Goal: Task Accomplishment & Management: Manage account settings

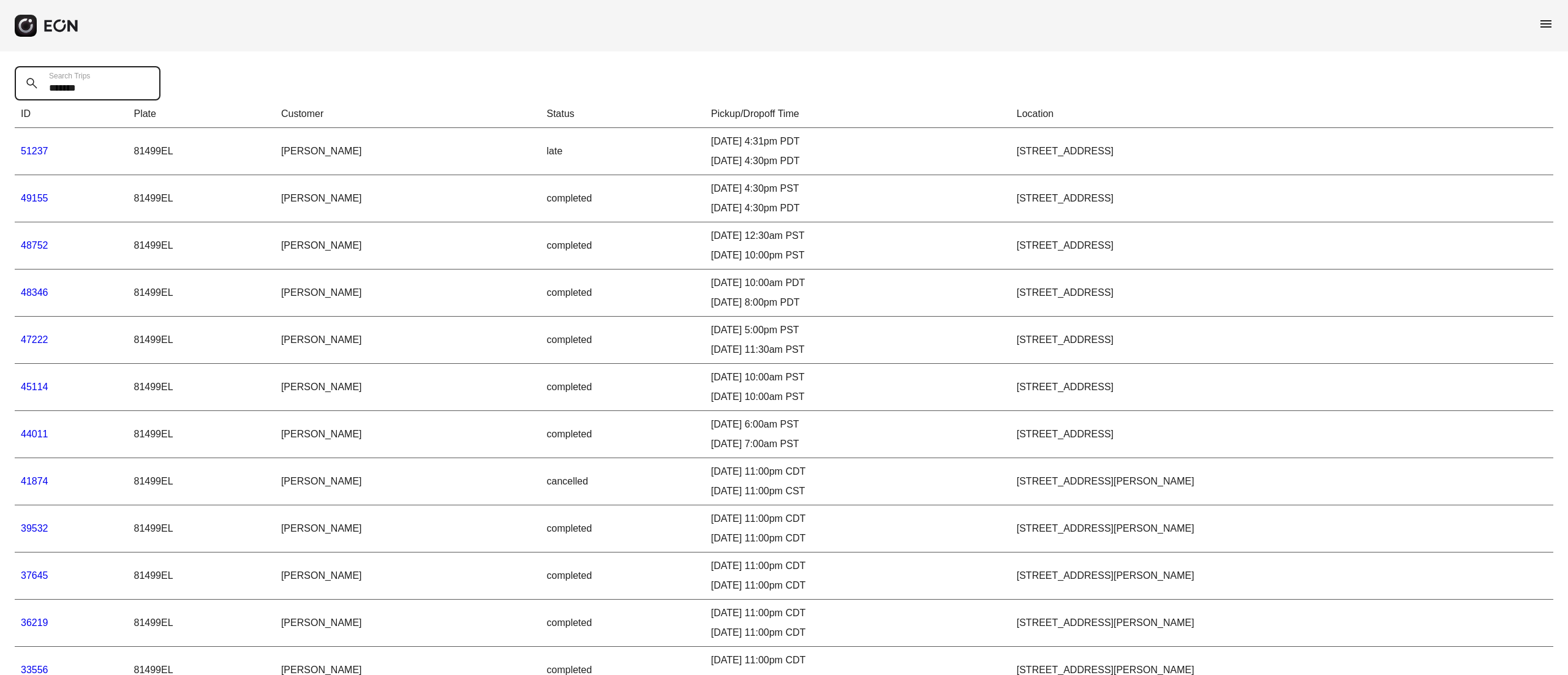
drag, startPoint x: 109, startPoint y: 77, endPoint x: 0, endPoint y: 76, distance: 109.0
click at [0, 76] on div "******* Search Trips ID Plate Customer Status Pickup/Dropoff Time Location 5123…" at bounding box center [784, 451] width 1568 height 798
type Trips "*"
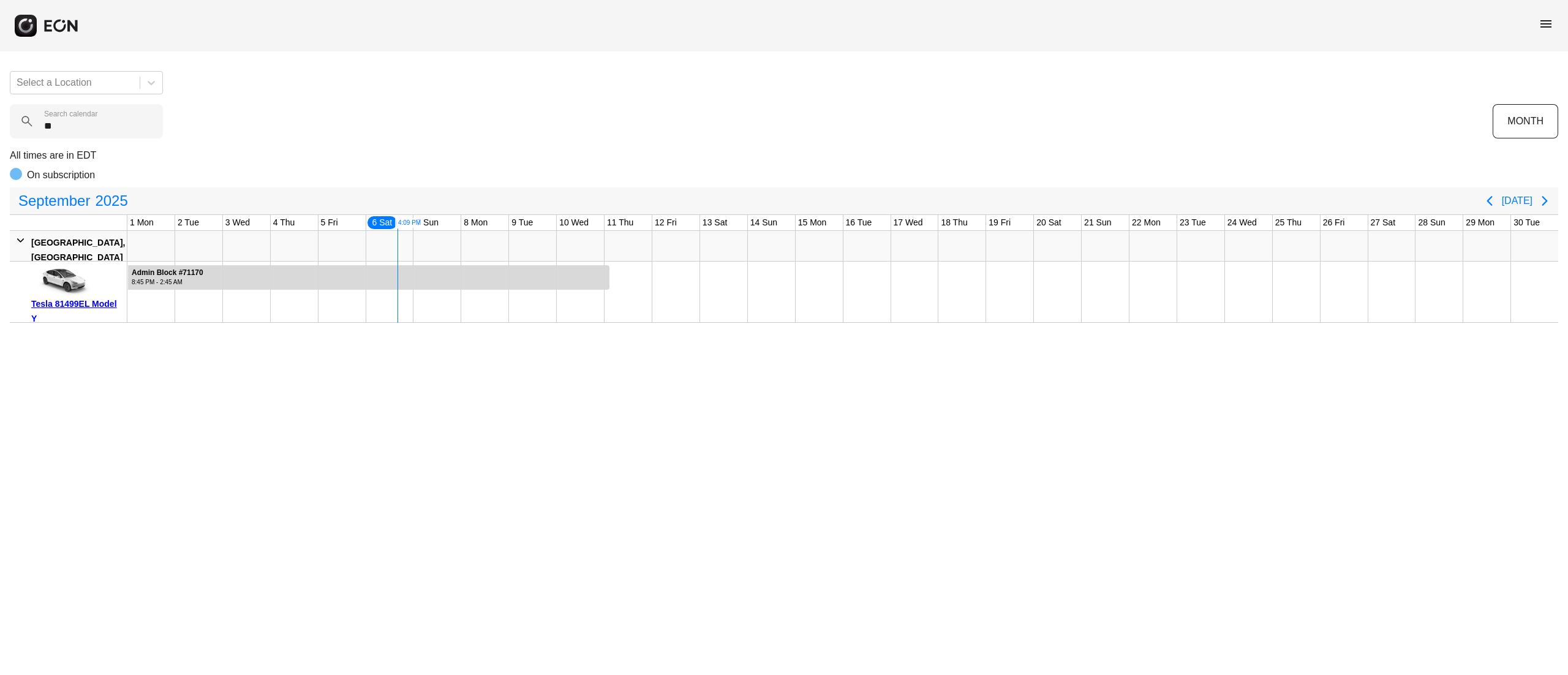
type calendar "**"
click at [471, 273] on div at bounding box center [369, 277] width 482 height 24
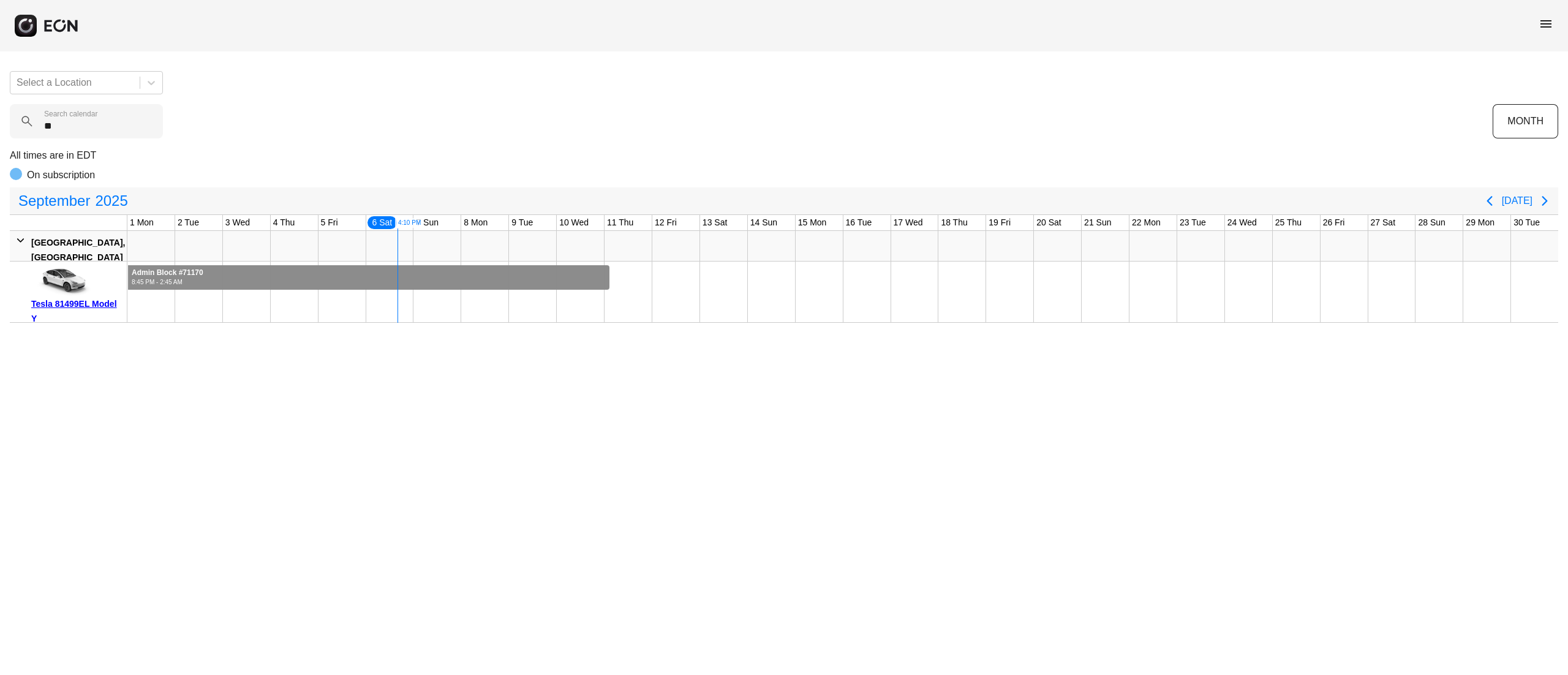
click at [471, 273] on div at bounding box center [369, 277] width 482 height 24
click at [553, 276] on div at bounding box center [369, 277] width 482 height 24
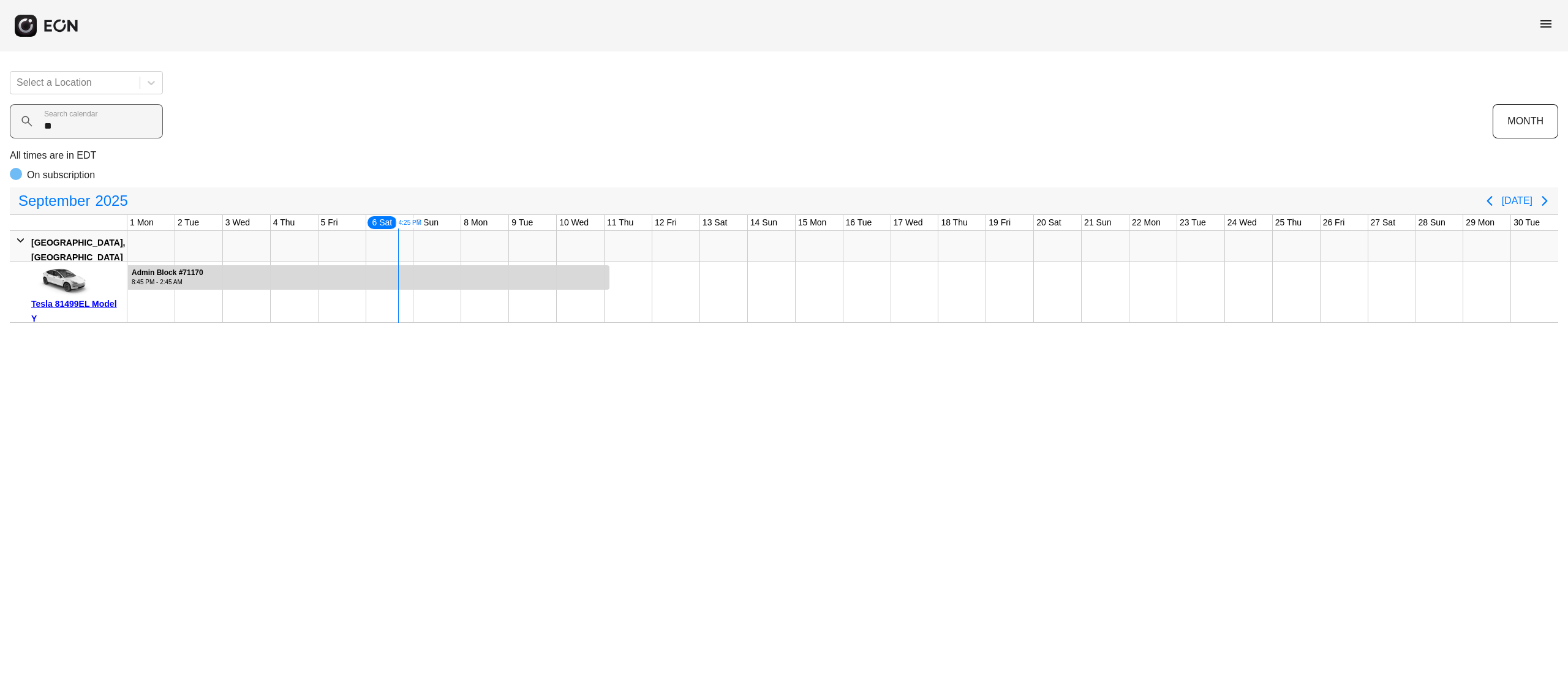
click at [94, 118] on label "Search calendar" at bounding box center [70, 113] width 53 height 10
click at [94, 118] on calendar "**" at bounding box center [86, 120] width 153 height 34
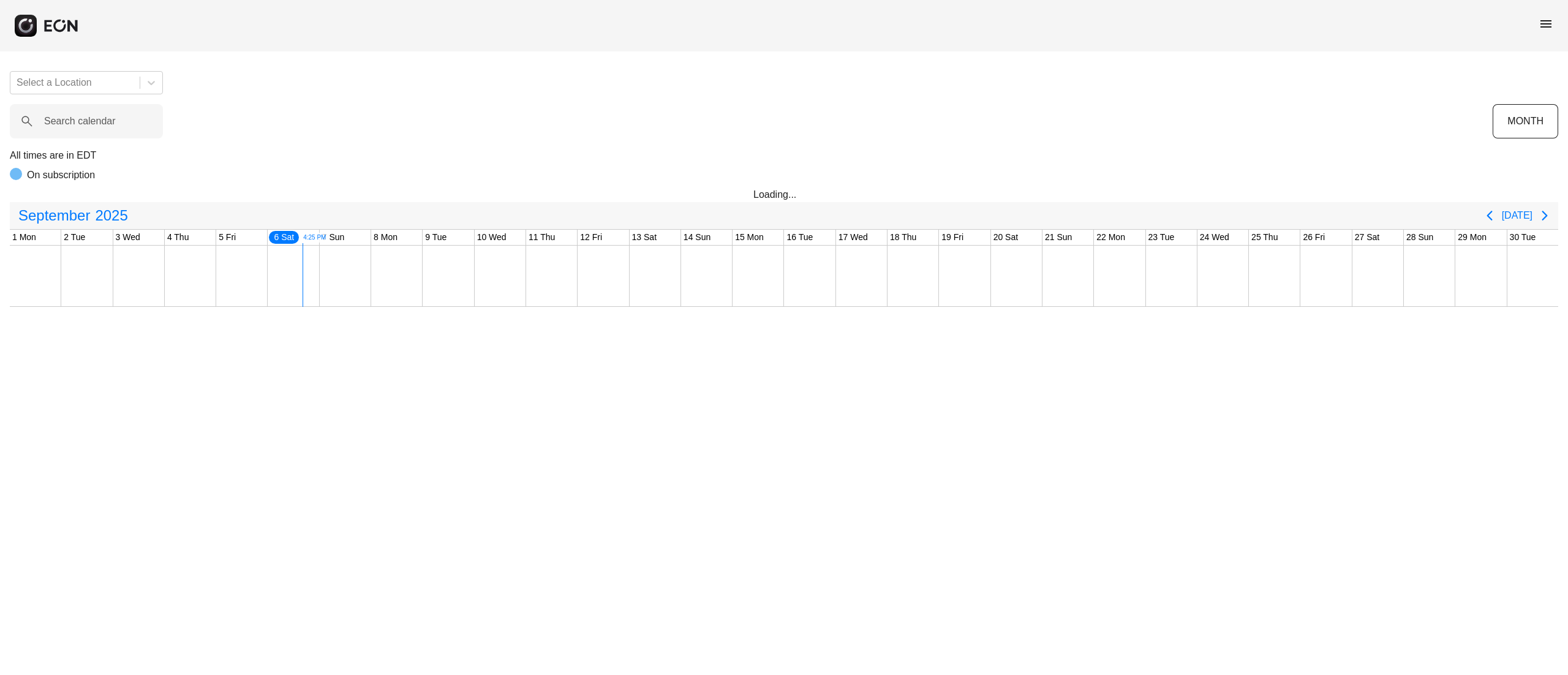
click at [112, 119] on label "Search calendar" at bounding box center [79, 120] width 71 height 15
click at [112, 119] on calendar "Search calendar" at bounding box center [86, 120] width 153 height 34
type calendar "*******"
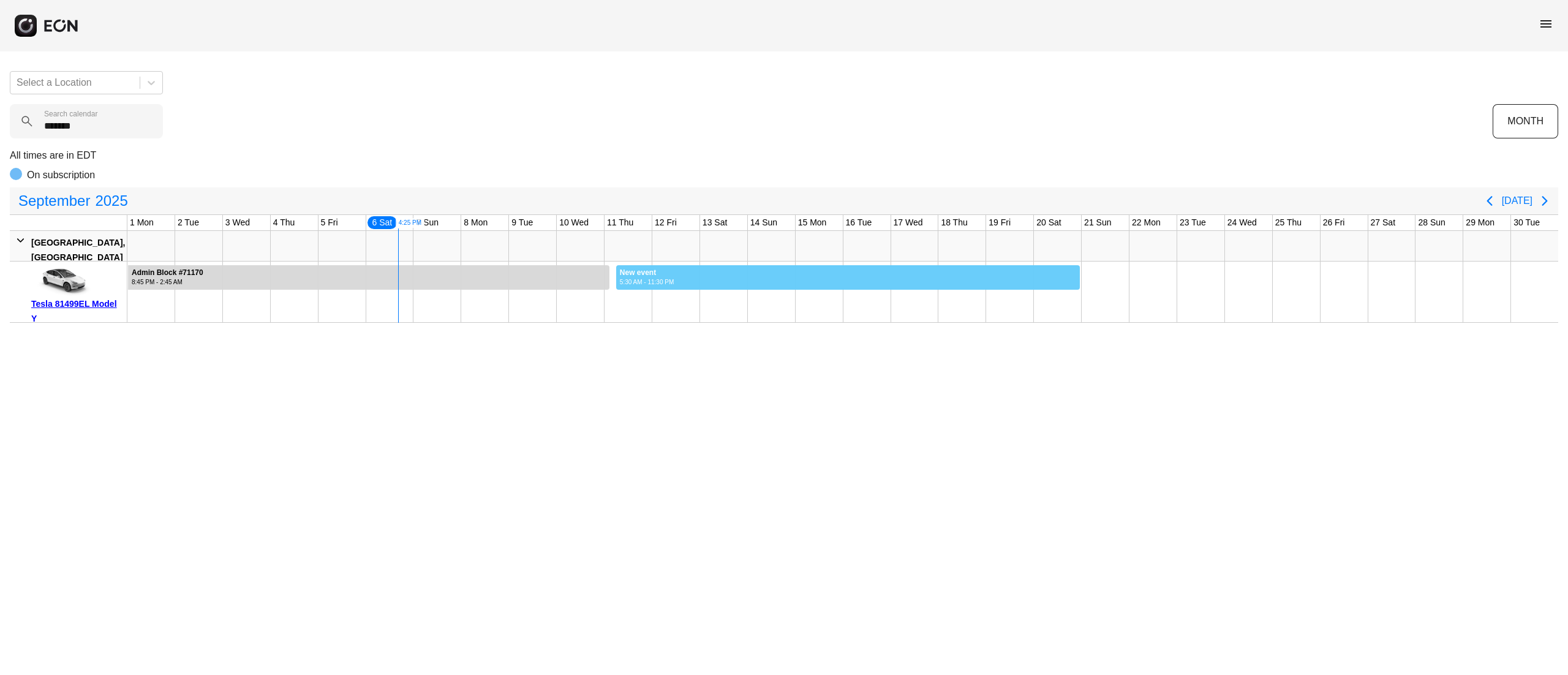
drag, startPoint x: 616, startPoint y: 284, endPoint x: 1081, endPoint y: 292, distance: 465.1
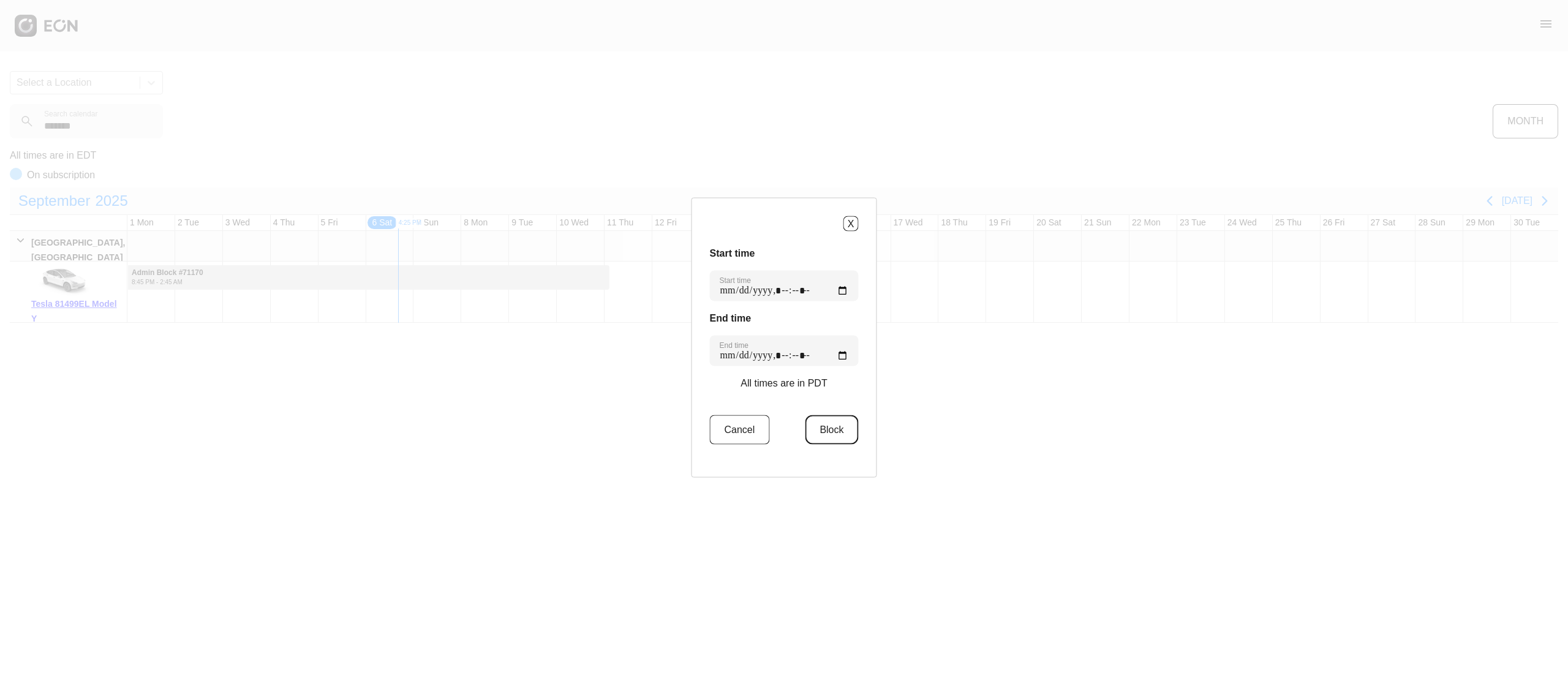
click at [822, 429] on button "Block" at bounding box center [831, 429] width 53 height 29
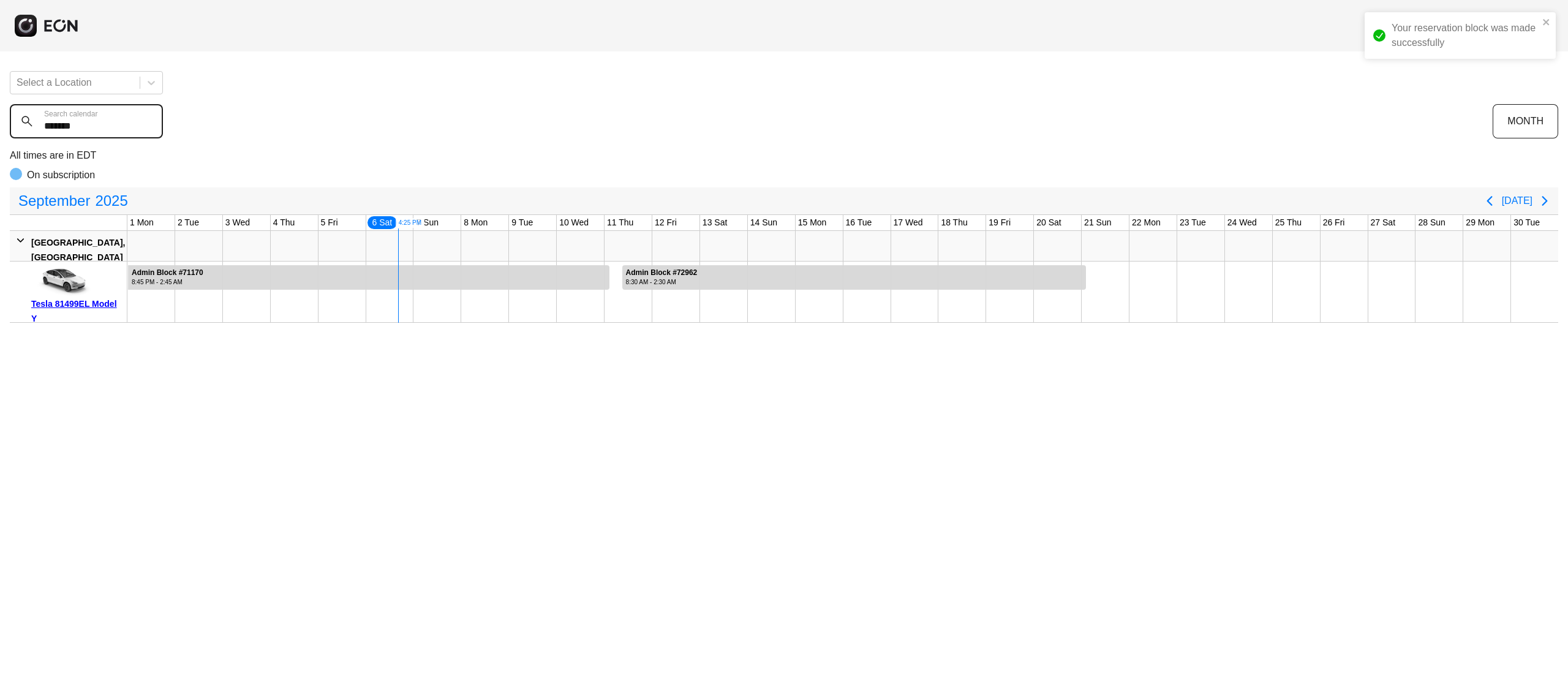
click at [0, 136] on div "Your reservation block was made successfully Select a Location ******* Search c…" at bounding box center [784, 192] width 1568 height 261
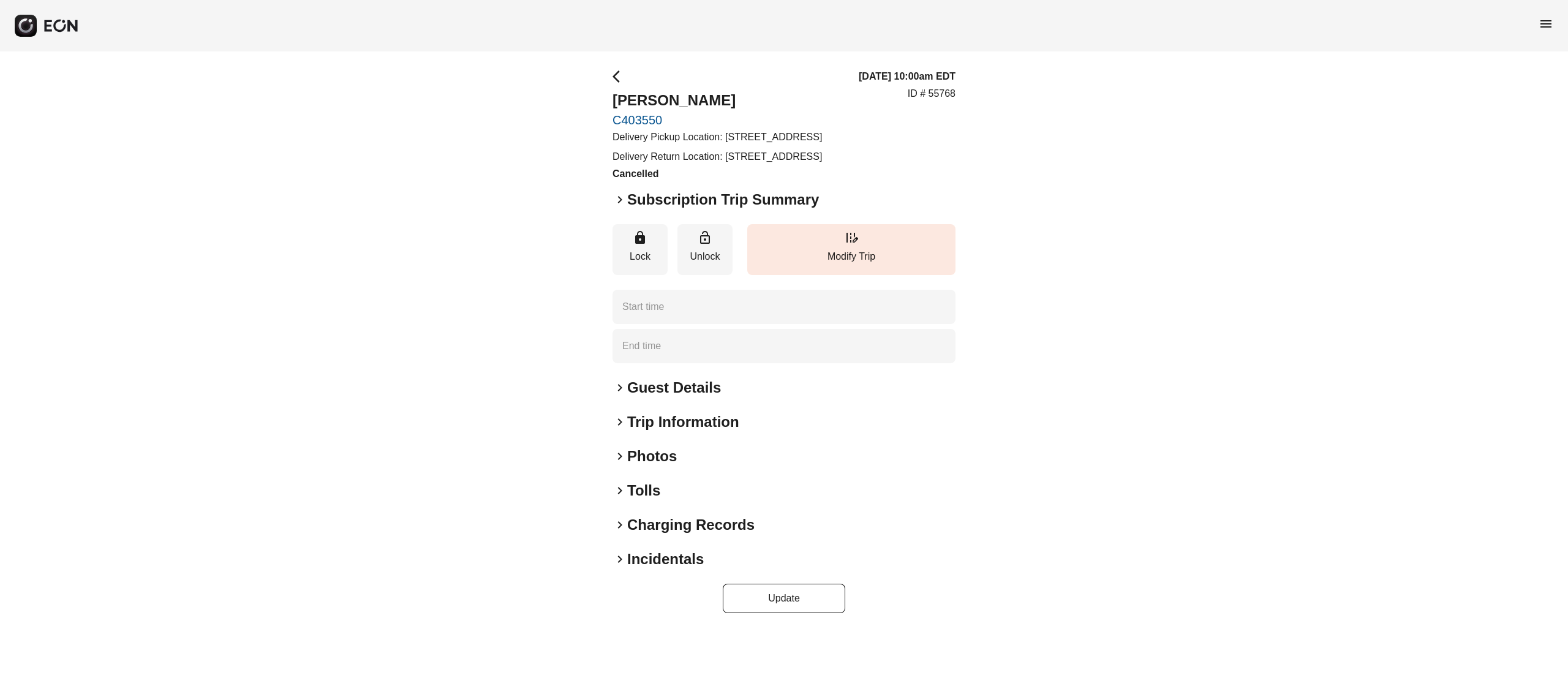
type time "**********"
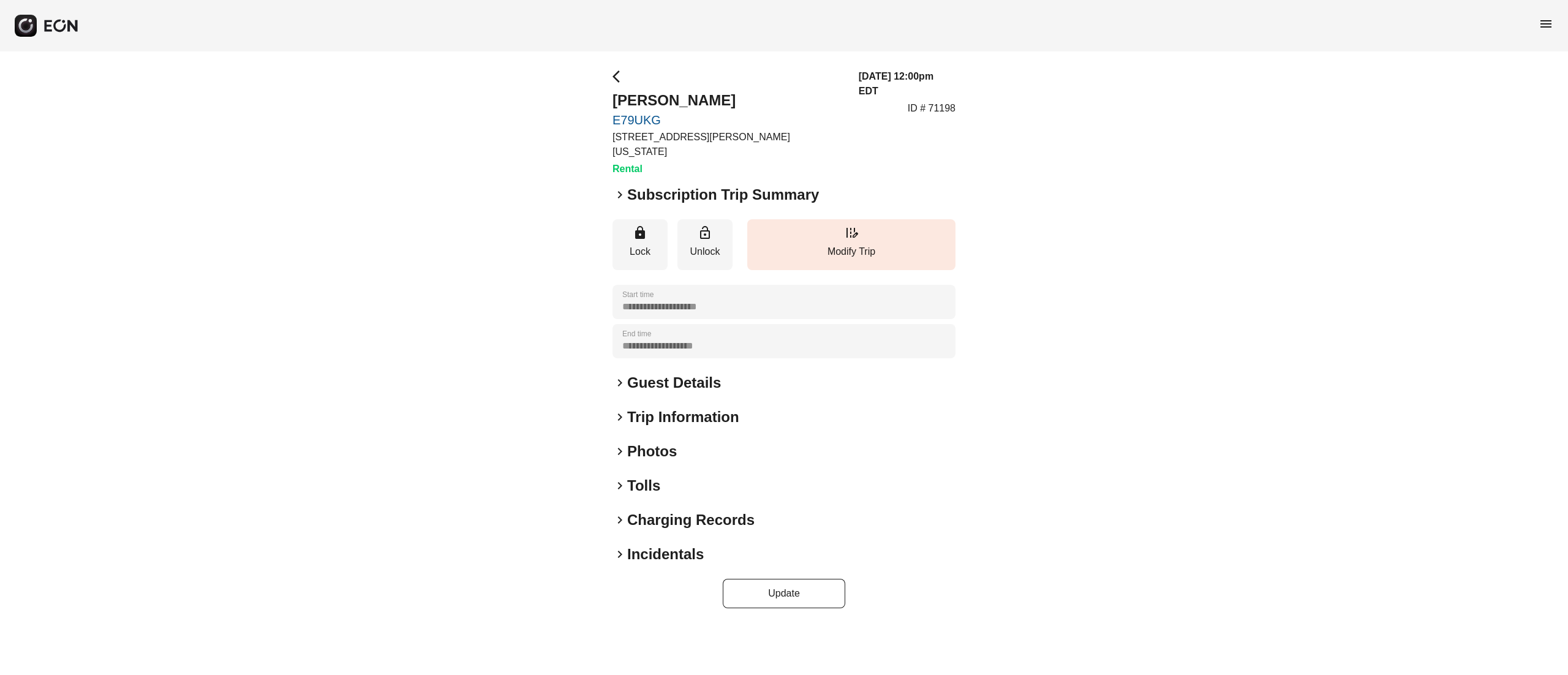
click at [645, 407] on h2 "Trip Information" at bounding box center [683, 417] width 113 height 20
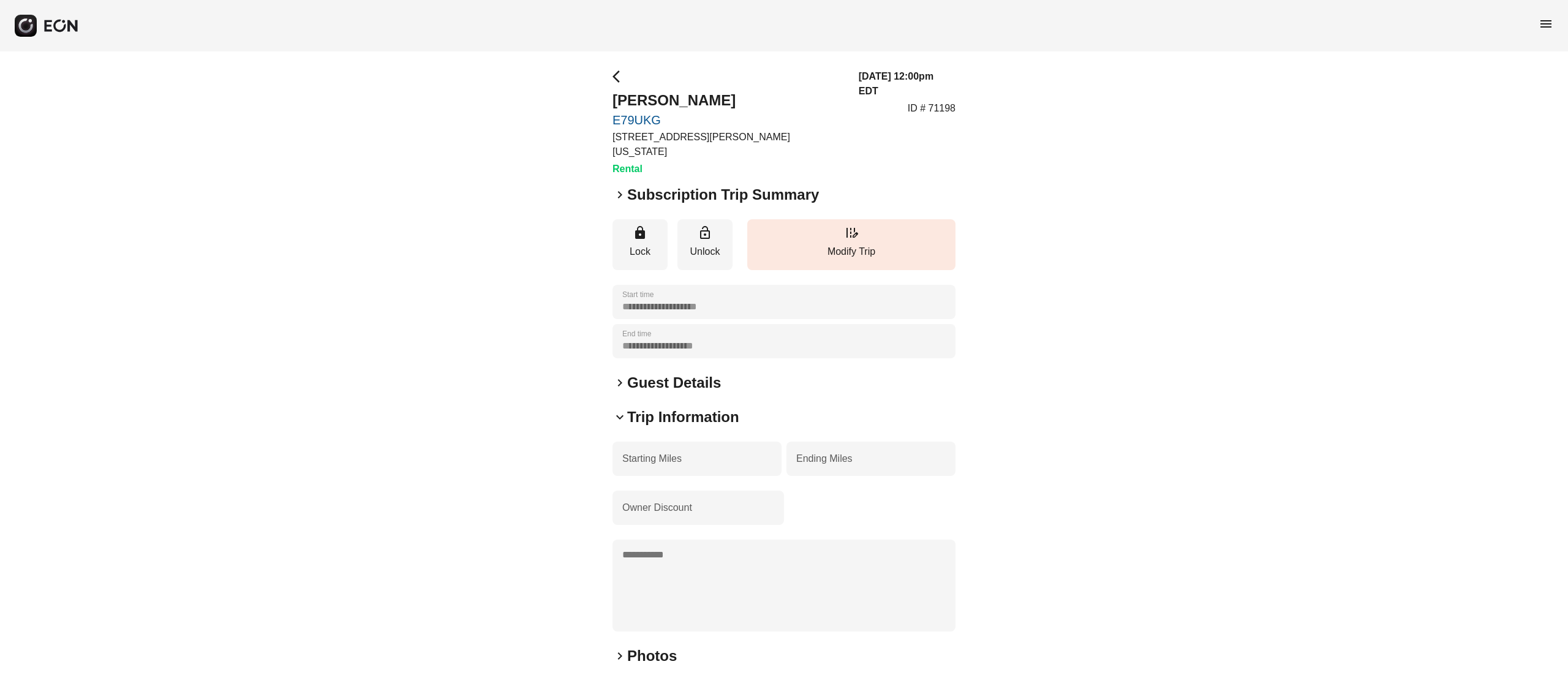
click at [645, 407] on h2 "Trip Information" at bounding box center [683, 417] width 113 height 20
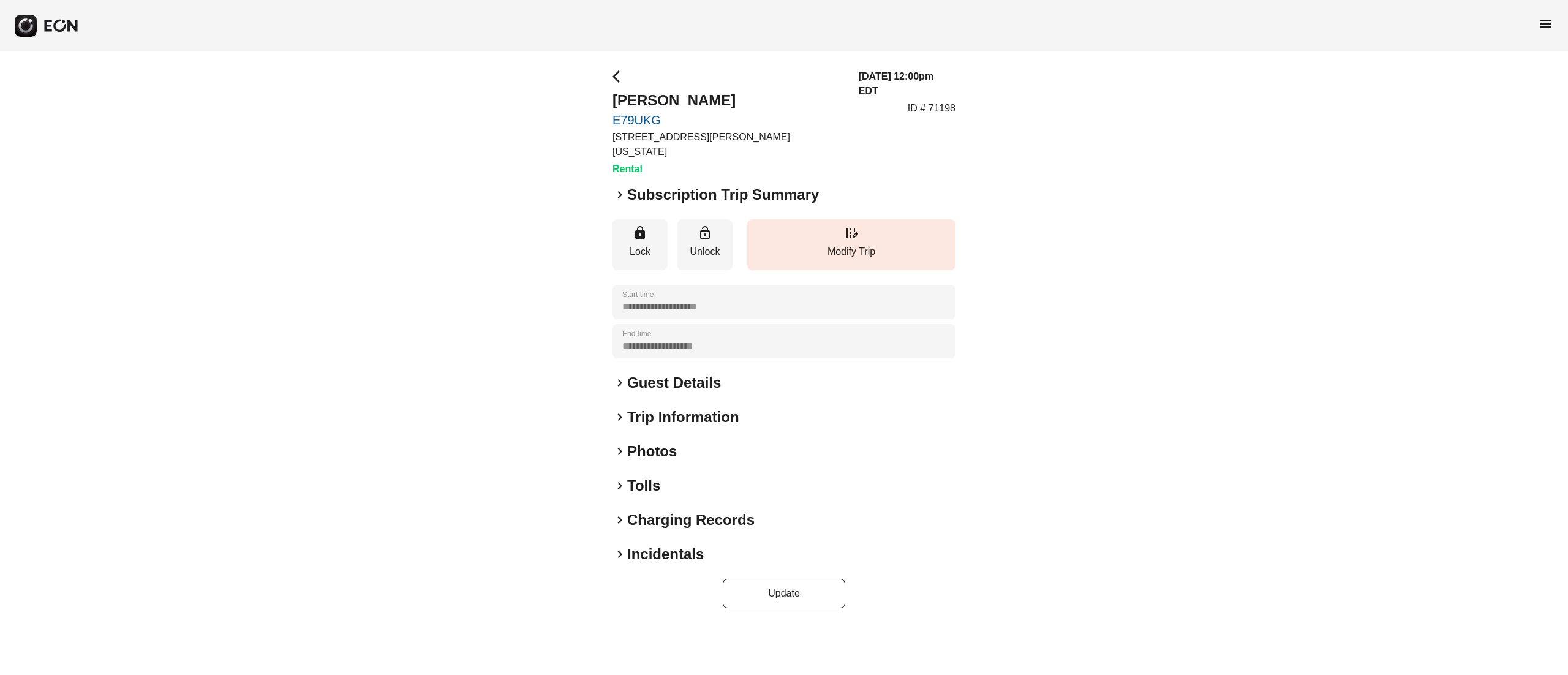
click at [651, 441] on h2 "Photos" at bounding box center [652, 451] width 50 height 20
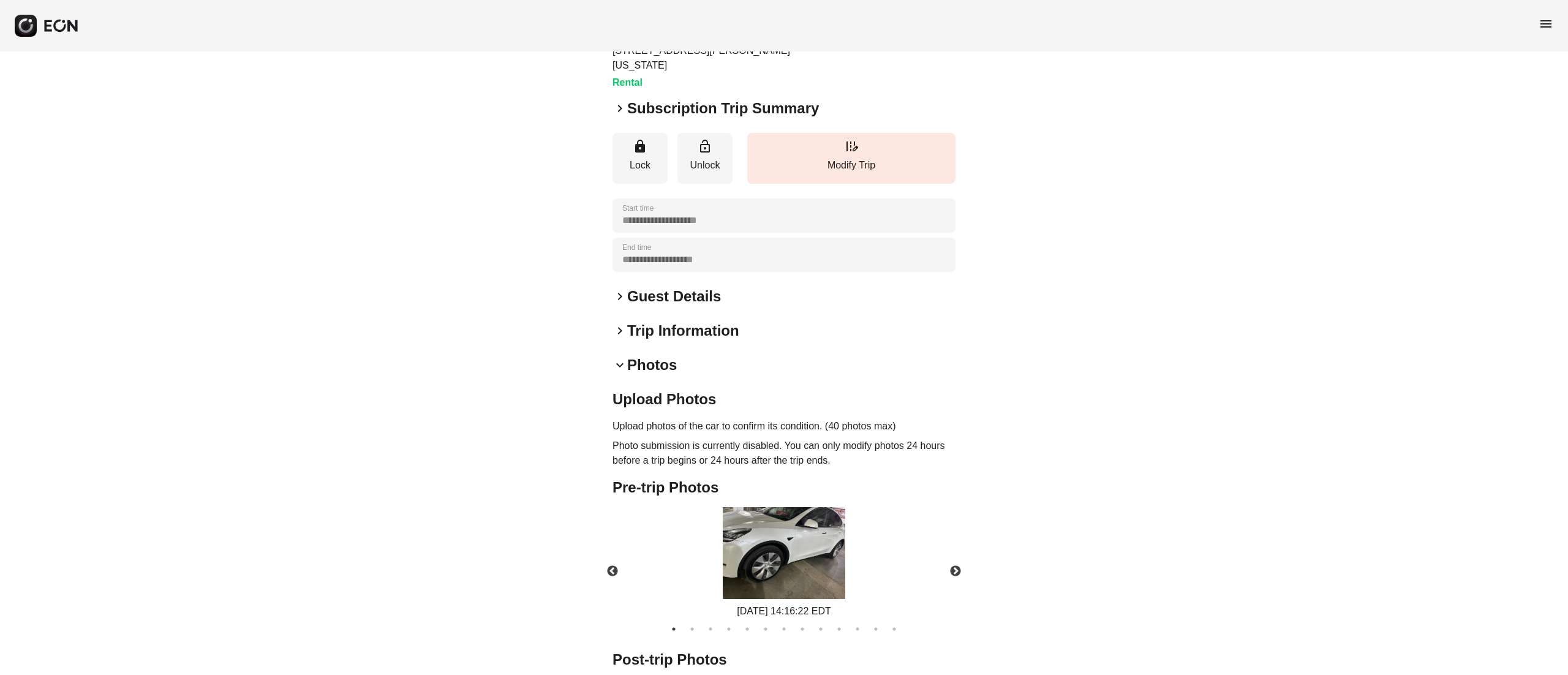
scroll to position [148, 0]
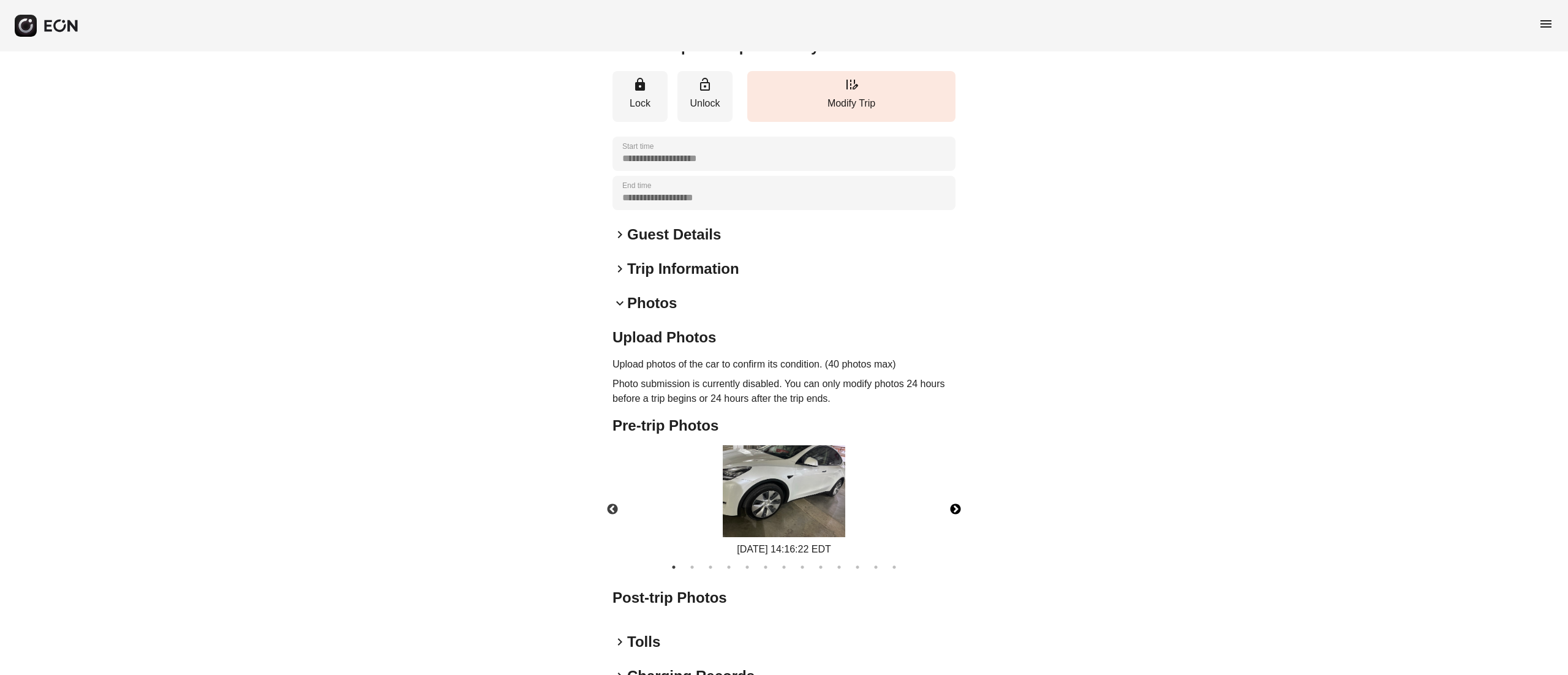
click at [956, 502] on button "Next" at bounding box center [956, 510] width 43 height 43
click at [956, 501] on button "Next" at bounding box center [956, 510] width 43 height 43
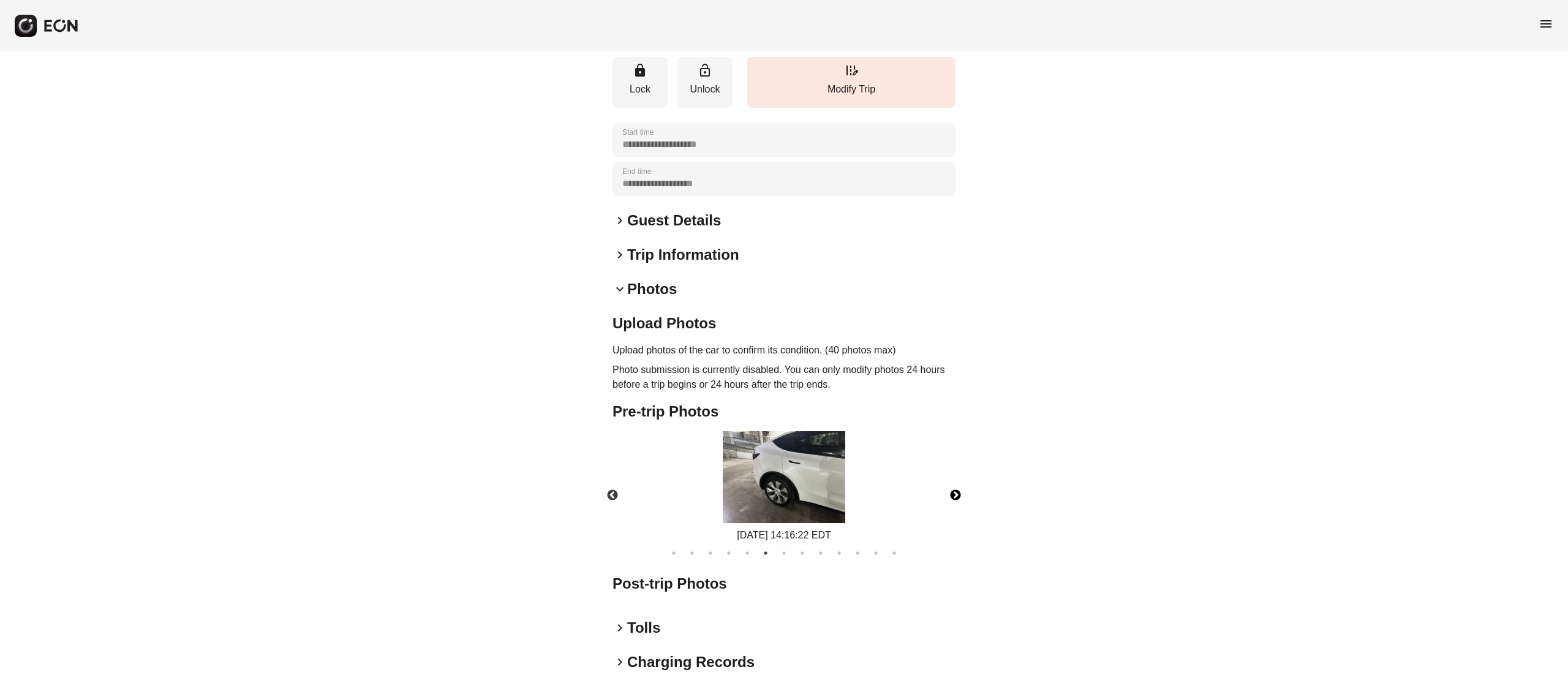
scroll to position [240, 0]
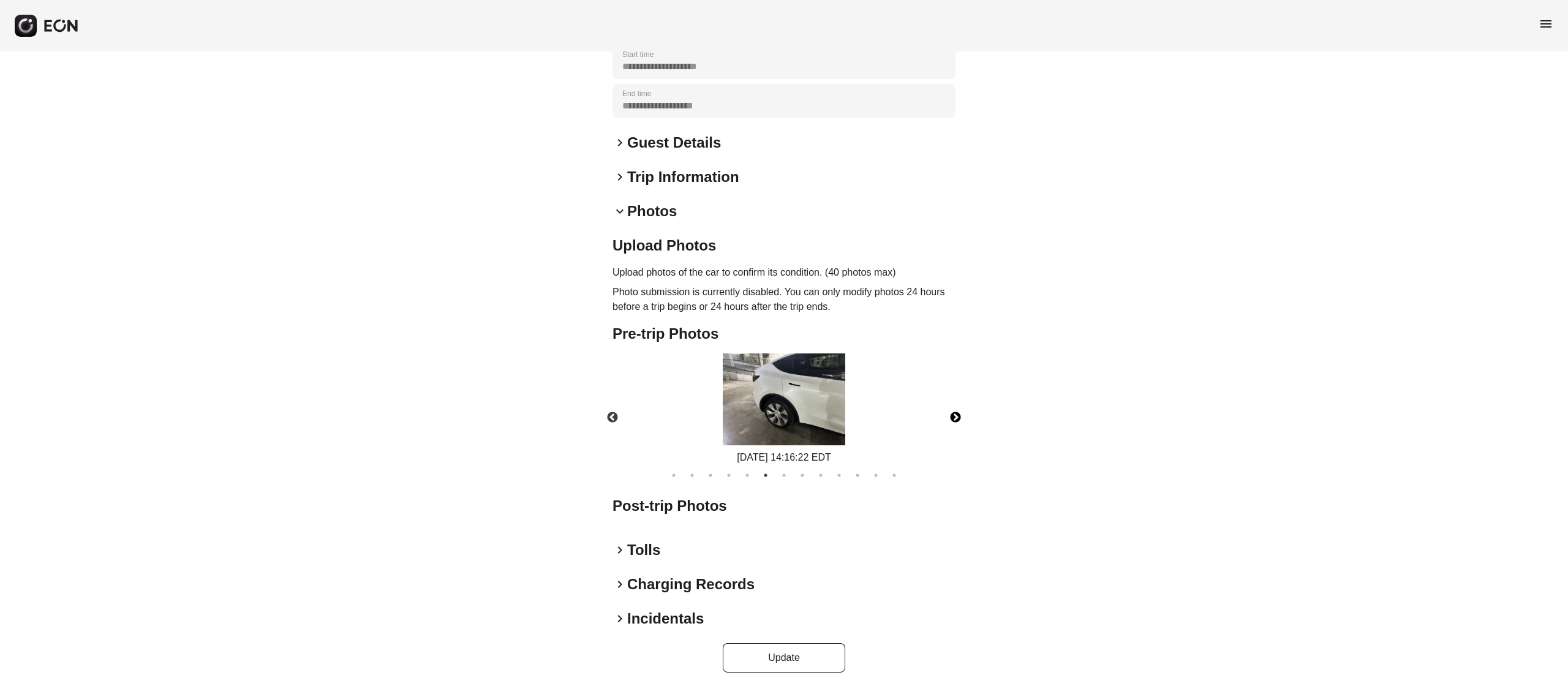
click at [961, 404] on button "Next" at bounding box center [956, 418] width 43 height 43
click at [959, 396] on button "Next" at bounding box center [956, 418] width 43 height 43
click at [952, 396] on button "Next" at bounding box center [956, 418] width 43 height 43
click at [954, 411] on button "Next" at bounding box center [956, 418] width 43 height 43
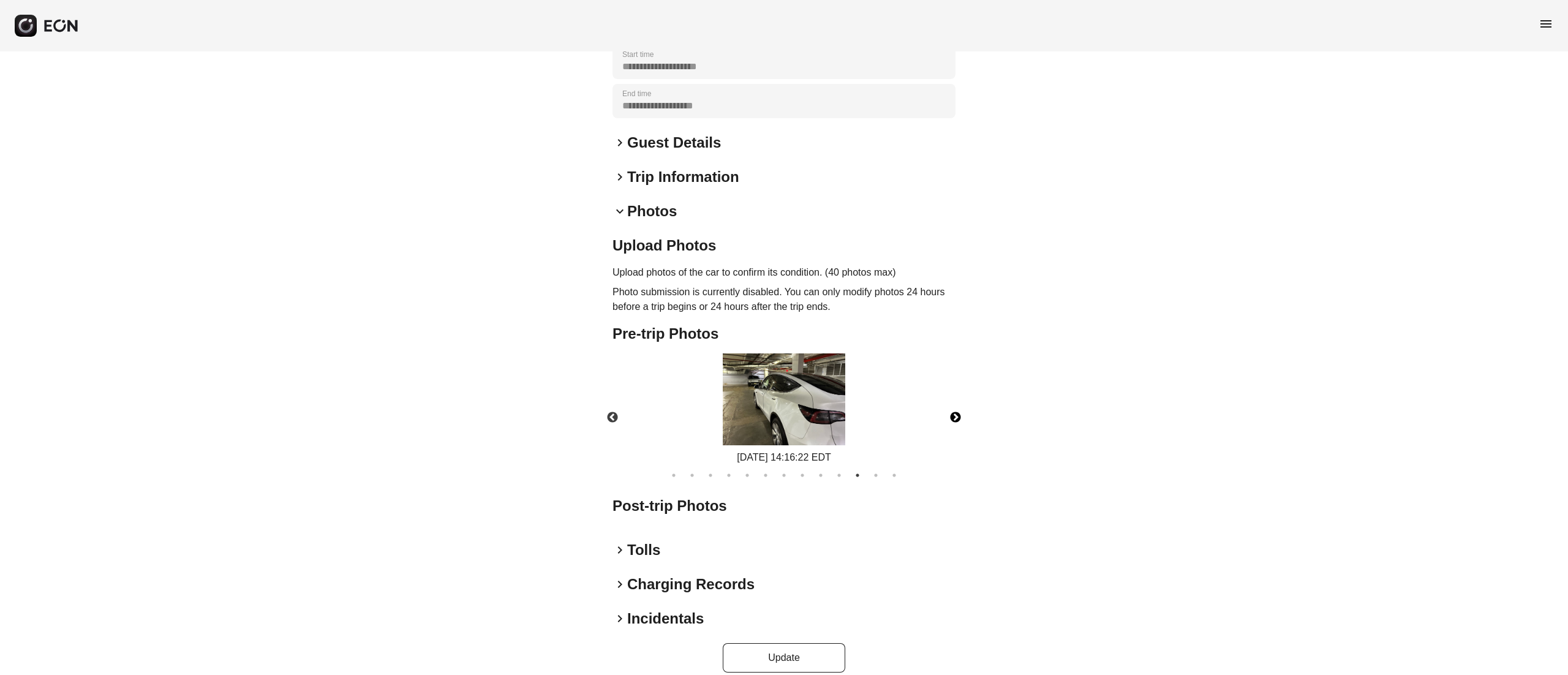
click at [954, 411] on button "Next" at bounding box center [956, 418] width 43 height 43
click at [954, 408] on button "Next" at bounding box center [956, 418] width 43 height 43
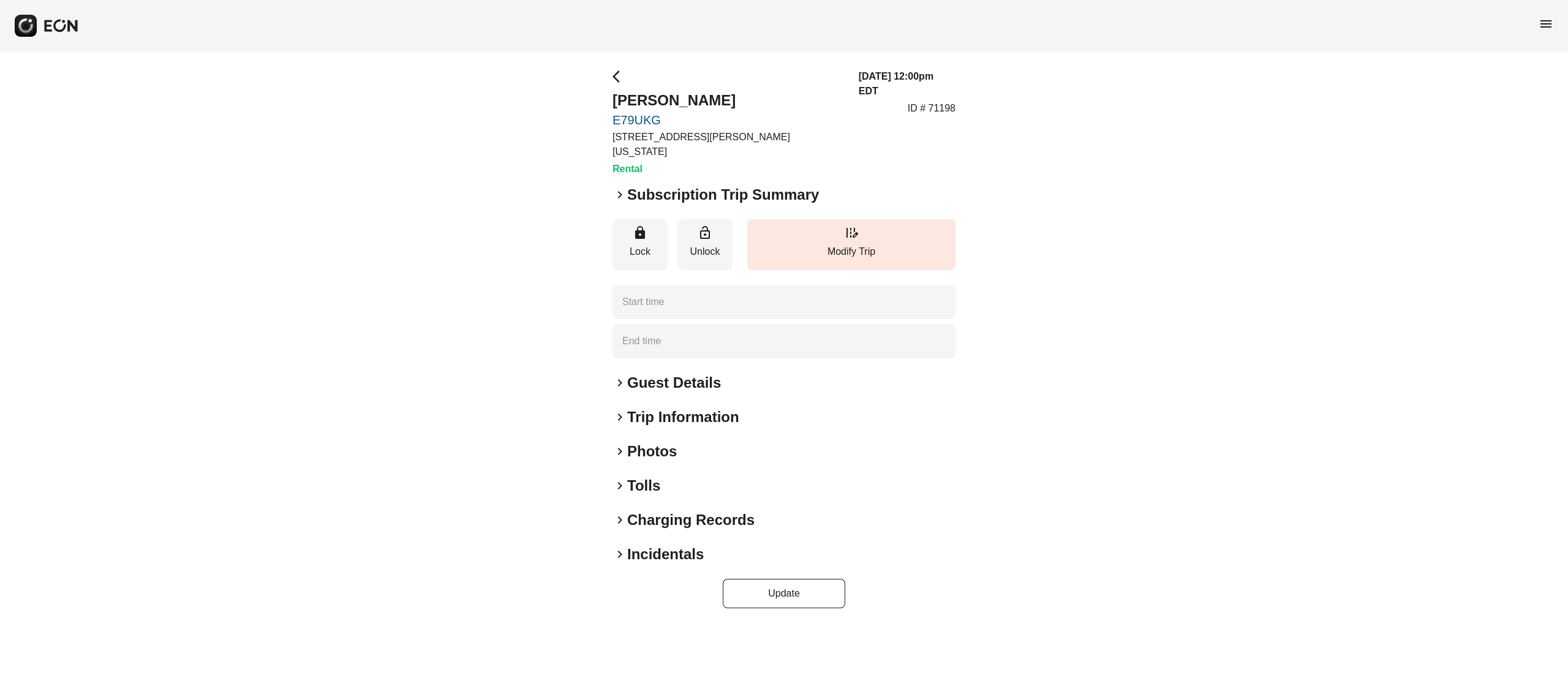
type time "**********"
click at [667, 407] on h2 "Trip Information" at bounding box center [683, 417] width 113 height 20
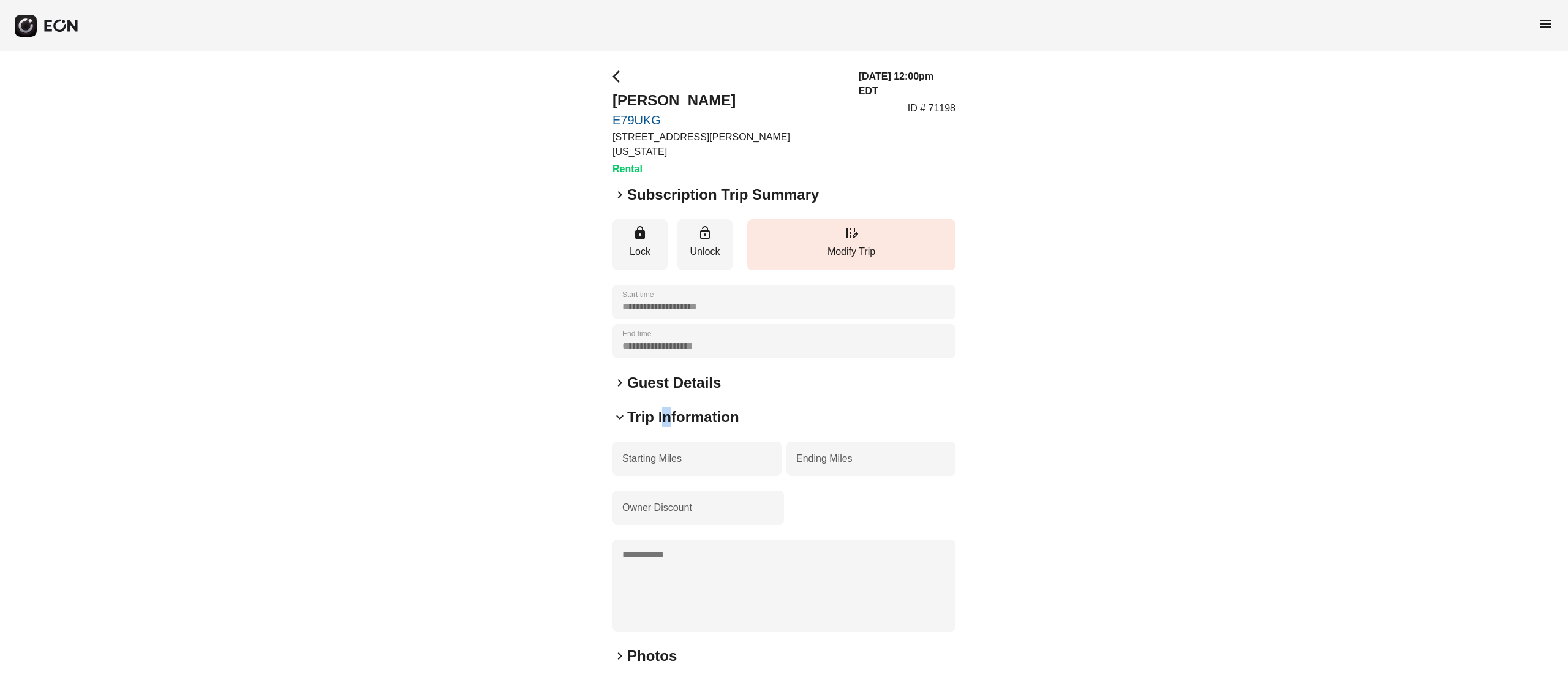
click at [667, 407] on h2 "Trip Information" at bounding box center [683, 417] width 113 height 20
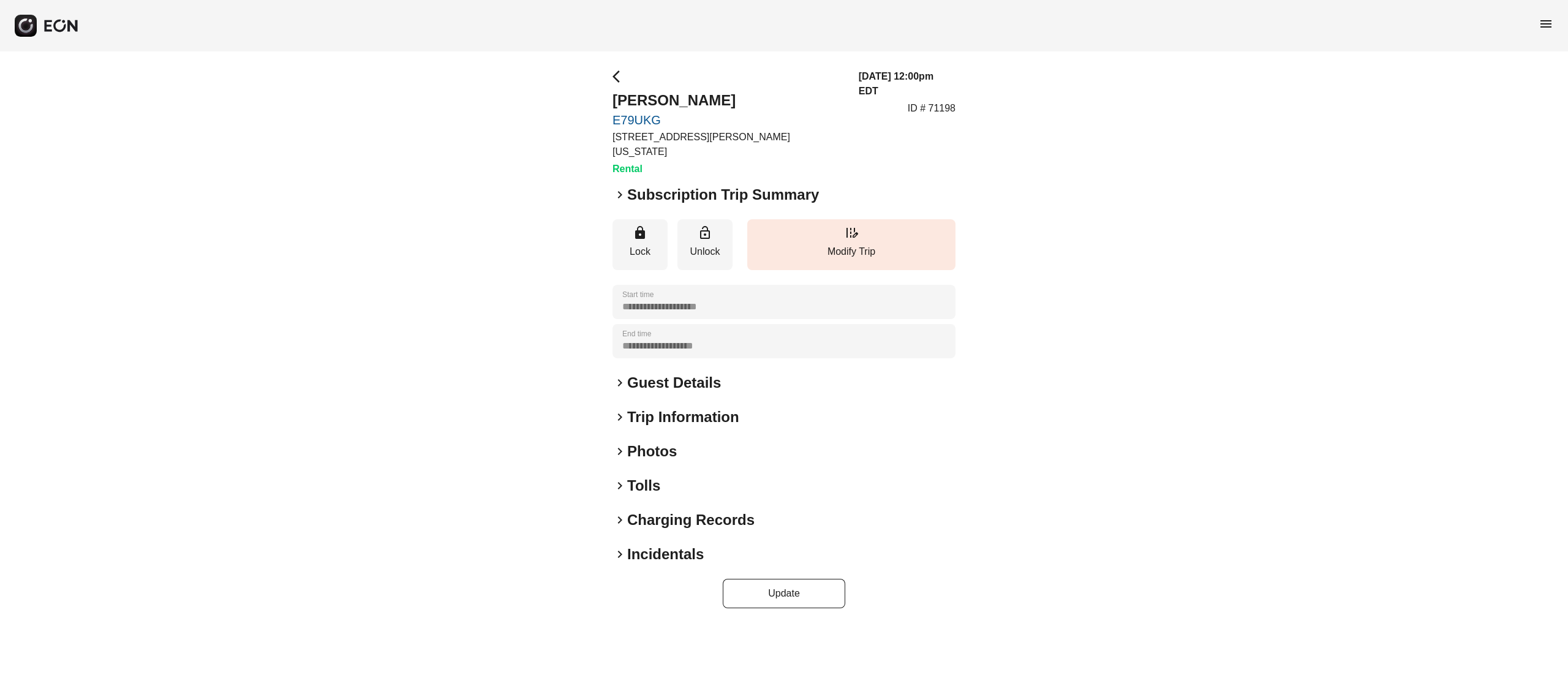
click at [663, 373] on h2 "Guest Details" at bounding box center [674, 382] width 94 height 20
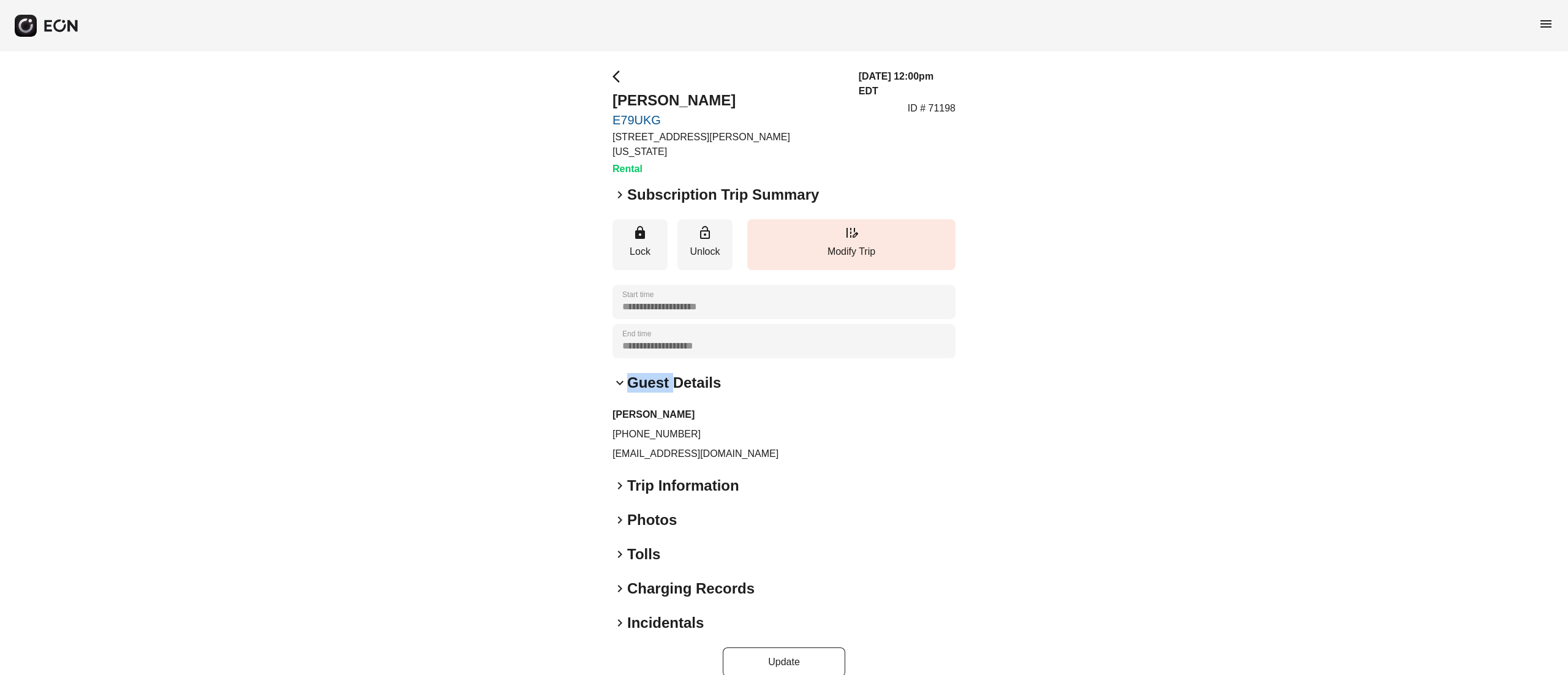
click at [663, 373] on h2 "Guest Details" at bounding box center [674, 382] width 94 height 20
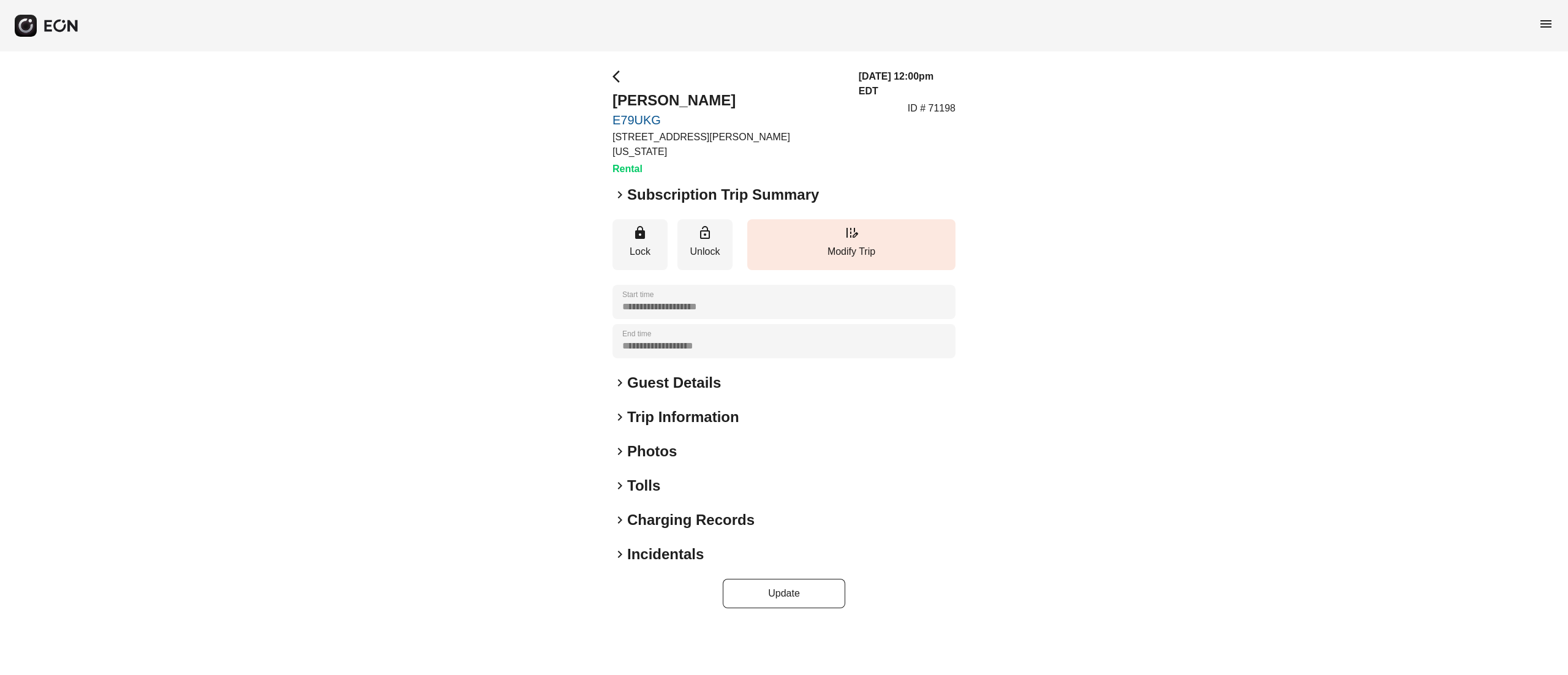
click at [668, 407] on h2 "Trip Information" at bounding box center [683, 417] width 113 height 20
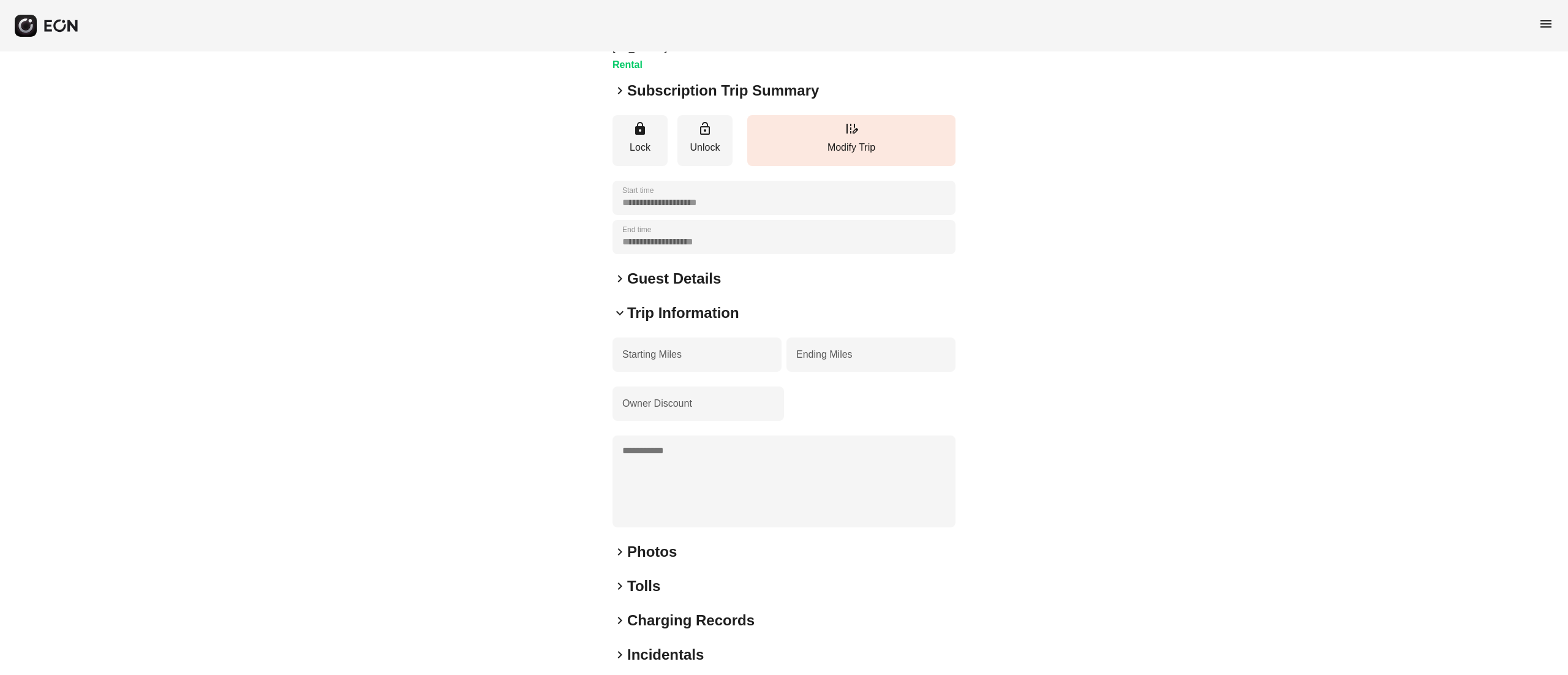
scroll to position [140, 0]
